Goal: Information Seeking & Learning: Learn about a topic

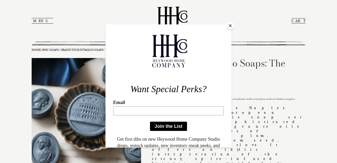
click at [229, 24] on button "Close" at bounding box center [230, 26] width 8 height 8
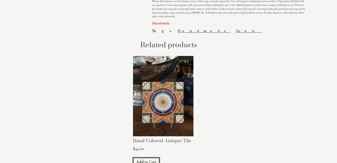
scroll to position [305, 0]
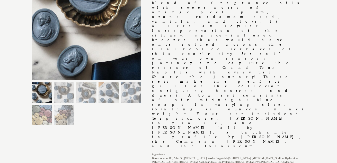
scroll to position [154, 0]
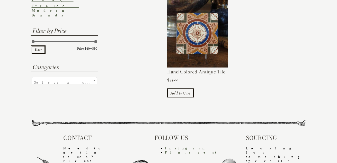
scroll to position [125, 0]
